Goal: Understand process/instructions

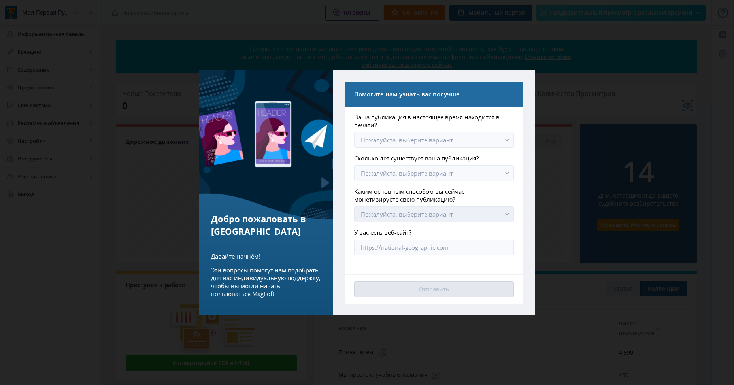
click at [478, 214] on button "Пожалуйста, выберите вариант" at bounding box center [433, 214] width 159 height 16
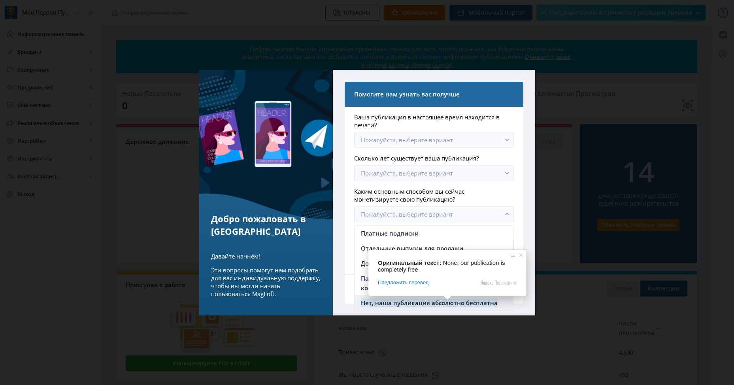
click at [448, 303] on ya-tr-span "Нет, наша публикация абсолютно бесплатна" at bounding box center [429, 303] width 137 height 8
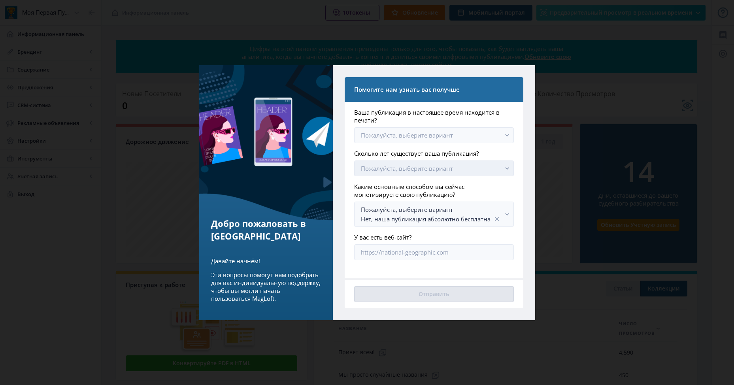
click at [491, 163] on button "Пожалуйста, выберите вариант" at bounding box center [433, 168] width 159 height 16
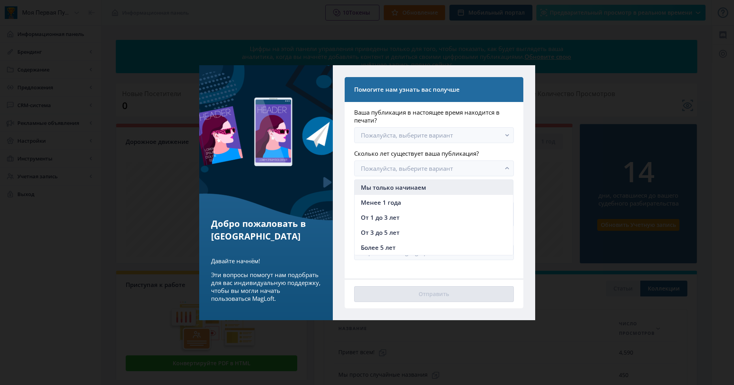
click at [395, 189] on ya-tr-span "Мы только начинаем" at bounding box center [393, 187] width 65 height 8
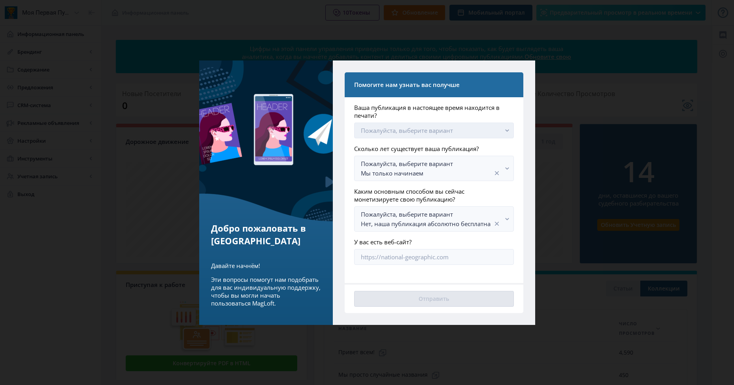
click at [436, 279] on div "Предложить перевод" at bounding box center [447, 282] width 139 height 7
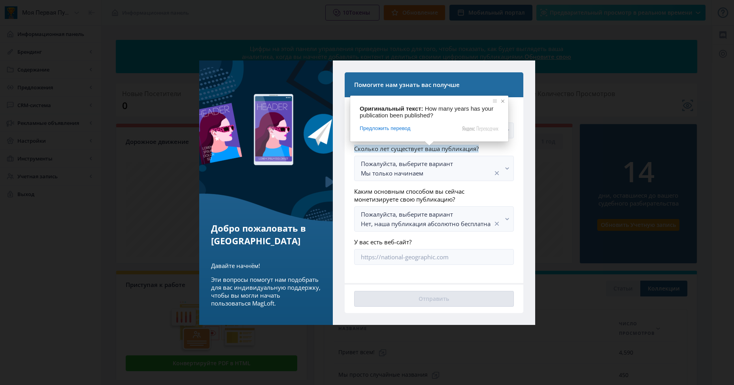
click at [502, 100] on span at bounding box center [503, 101] width 8 height 8
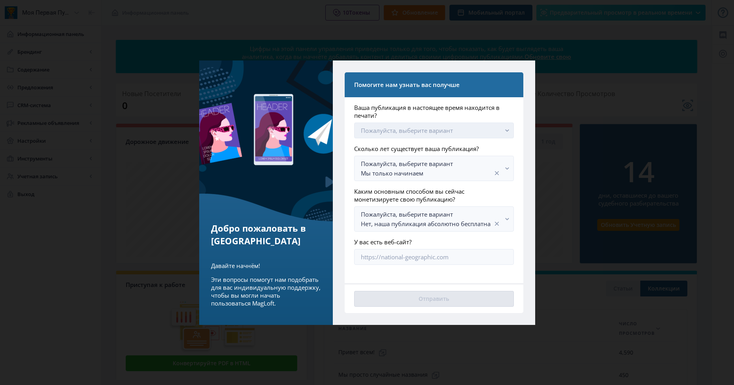
click at [510, 134] on rect "button" at bounding box center [506, 130] width 9 height 9
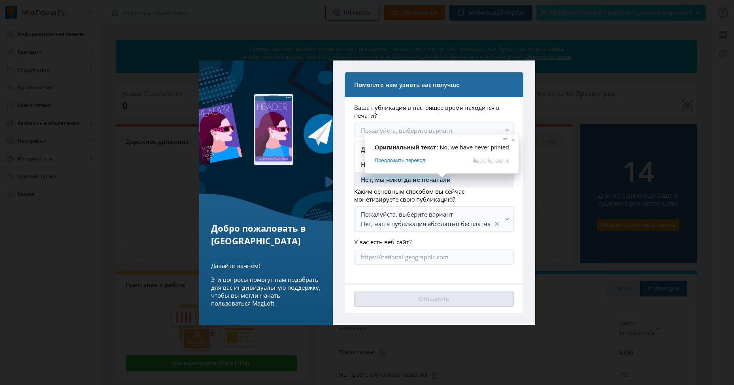
click at [465, 177] on nb-option "Нет, мы никогда не печатали" at bounding box center [433, 179] width 158 height 15
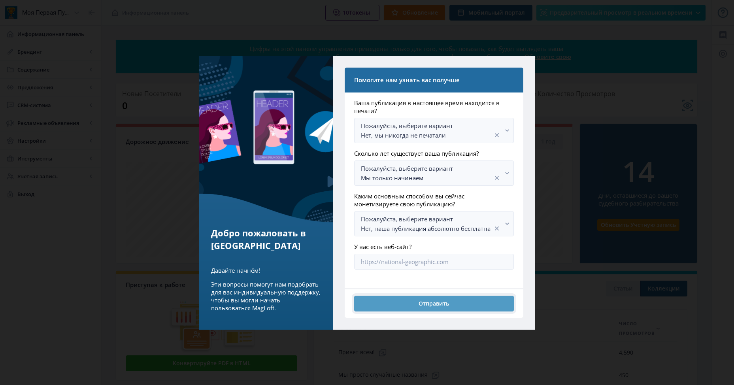
click at [438, 302] on ya-tr-span "Отправить" at bounding box center [433, 303] width 30 height 6
click at [470, 308] on button "Отправить" at bounding box center [433, 303] width 159 height 16
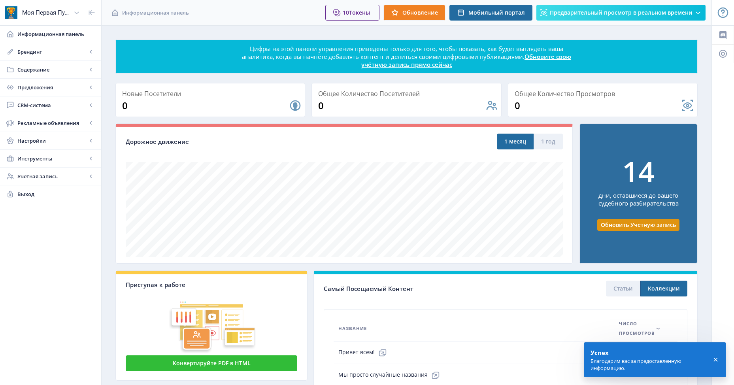
click at [719, 359] on icon at bounding box center [715, 360] width 8 height 8
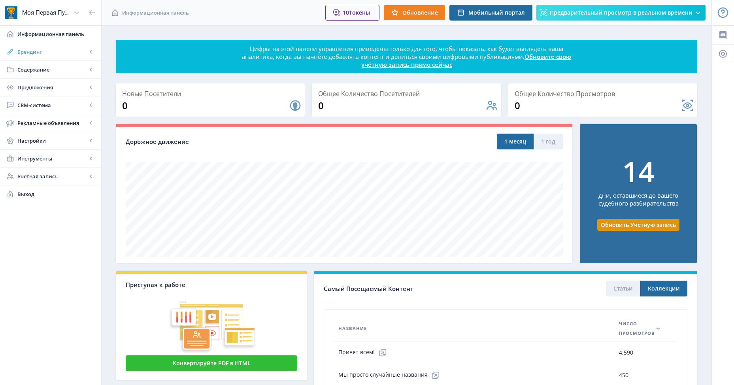
click at [92, 49] on rect at bounding box center [91, 52] width 8 height 8
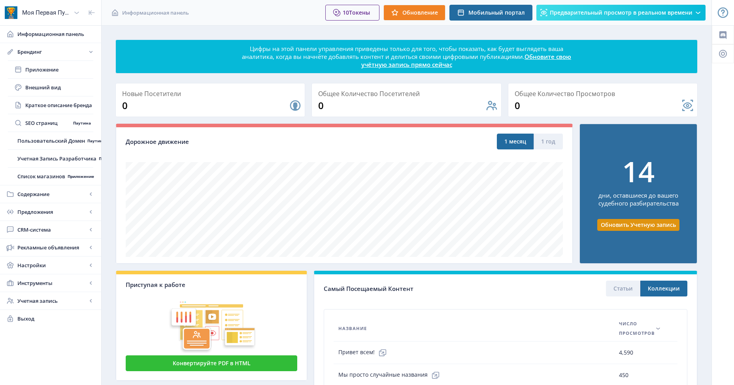
click at [243, 352] on img at bounding box center [211, 320] width 171 height 65
click at [248, 366] on ya-tr-span "Конвертируйте PDF в HTML" at bounding box center [212, 363] width 78 height 6
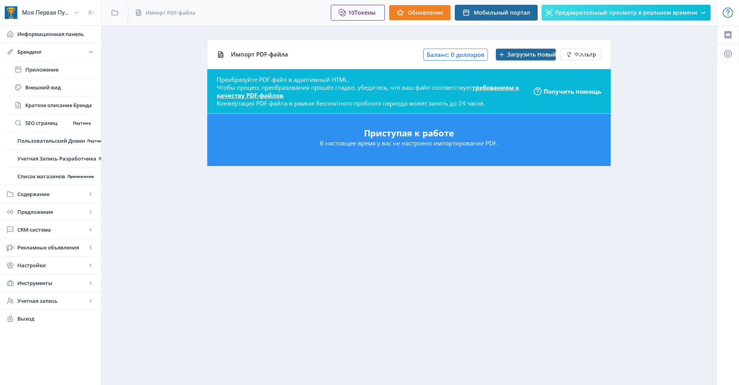
click at [463, 144] on ya-tr-span "В настоящее время у вас не настроено импортирование PDF." at bounding box center [409, 143] width 179 height 8
click at [587, 152] on div "Приступая к работе В настоящее время у вас не настроено импортирование PDF." at bounding box center [409, 140] width 404 height 52
click at [256, 92] on ya-tr-span "требованиям к качеству PDF-файлов" at bounding box center [368, 91] width 303 height 16
